Goal: Transaction & Acquisition: Download file/media

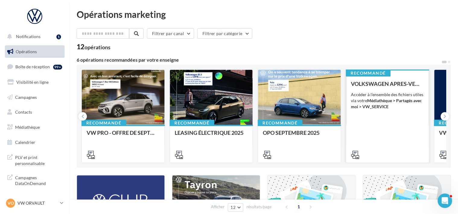
click at [394, 97] on div "Accéder à l'ensemble des fichiers utiles via votre Médiathèque > Partagés avec …" at bounding box center [387, 100] width 73 height 18
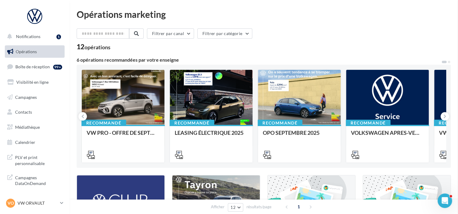
click at [32, 130] on link "Médiathèque" at bounding box center [35, 127] width 62 height 13
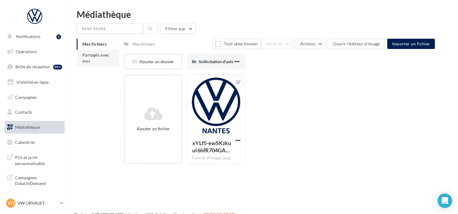
click at [95, 54] on span "Partagés avec moi" at bounding box center [95, 57] width 27 height 11
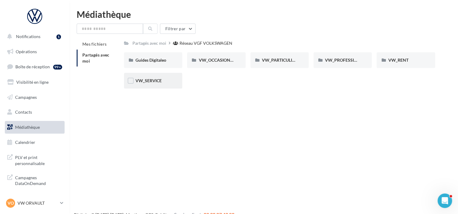
click at [161, 81] on span "VW_SERVICE" at bounding box center [149, 80] width 26 height 5
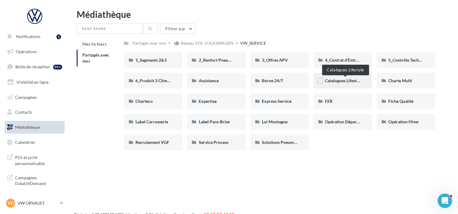
click at [339, 80] on span "Catalogues Lifestyle" at bounding box center [343, 80] width 37 height 5
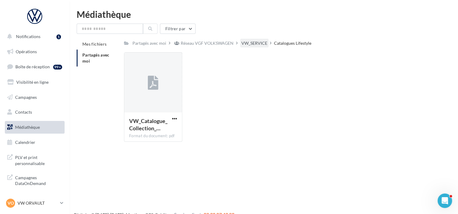
click at [267, 42] on div "VW_SERVICE" at bounding box center [255, 43] width 26 height 6
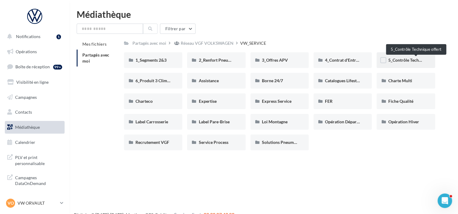
click at [413, 62] on span "5_Contrôle Technique offert" at bounding box center [414, 59] width 53 height 5
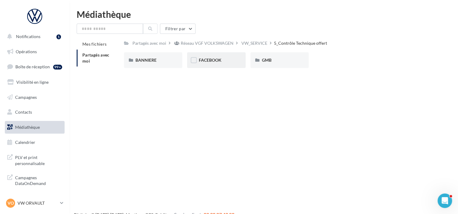
click at [238, 61] on div "FACEBOOK" at bounding box center [216, 60] width 58 height 16
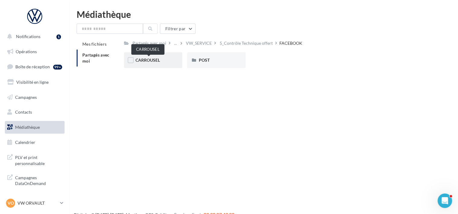
click at [136, 62] on span "CARROUSEL" at bounding box center [148, 59] width 24 height 5
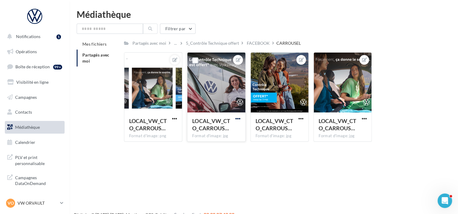
click at [238, 118] on span "button" at bounding box center [237, 118] width 5 height 5
click at [216, 143] on button "Télécharger" at bounding box center [210, 146] width 64 height 16
